Goal: Information Seeking & Learning: Learn about a topic

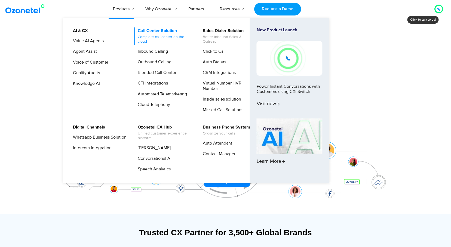
click at [155, 31] on link "Call Center Solution Complete call center on the cloud" at bounding box center [163, 35] width 58 height 17
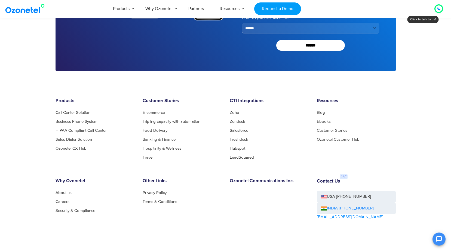
scroll to position [2151, 0]
